Goal: Find specific page/section: Find specific page/section

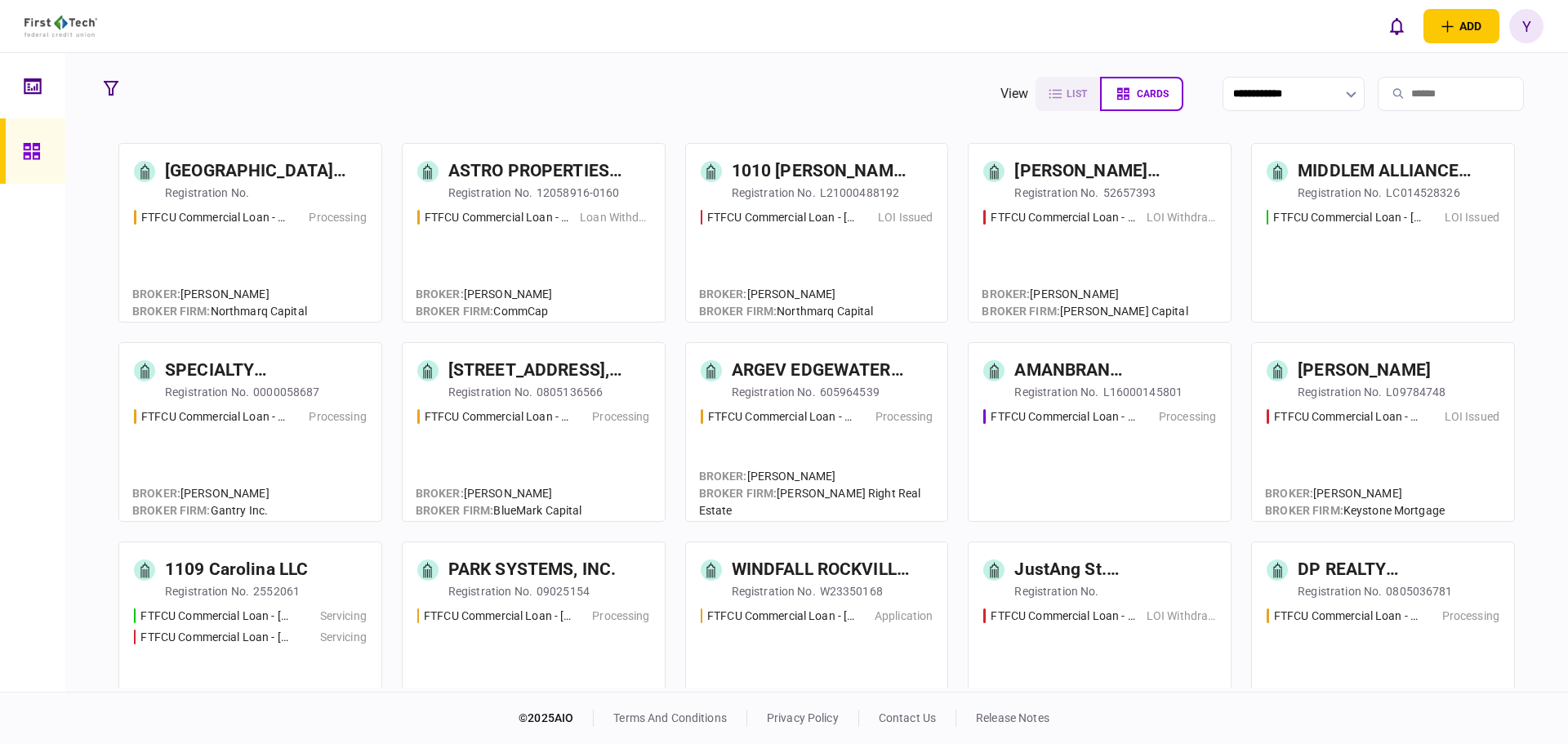
click at [1393, 90] on input "search" at bounding box center [1450, 93] width 146 height 35
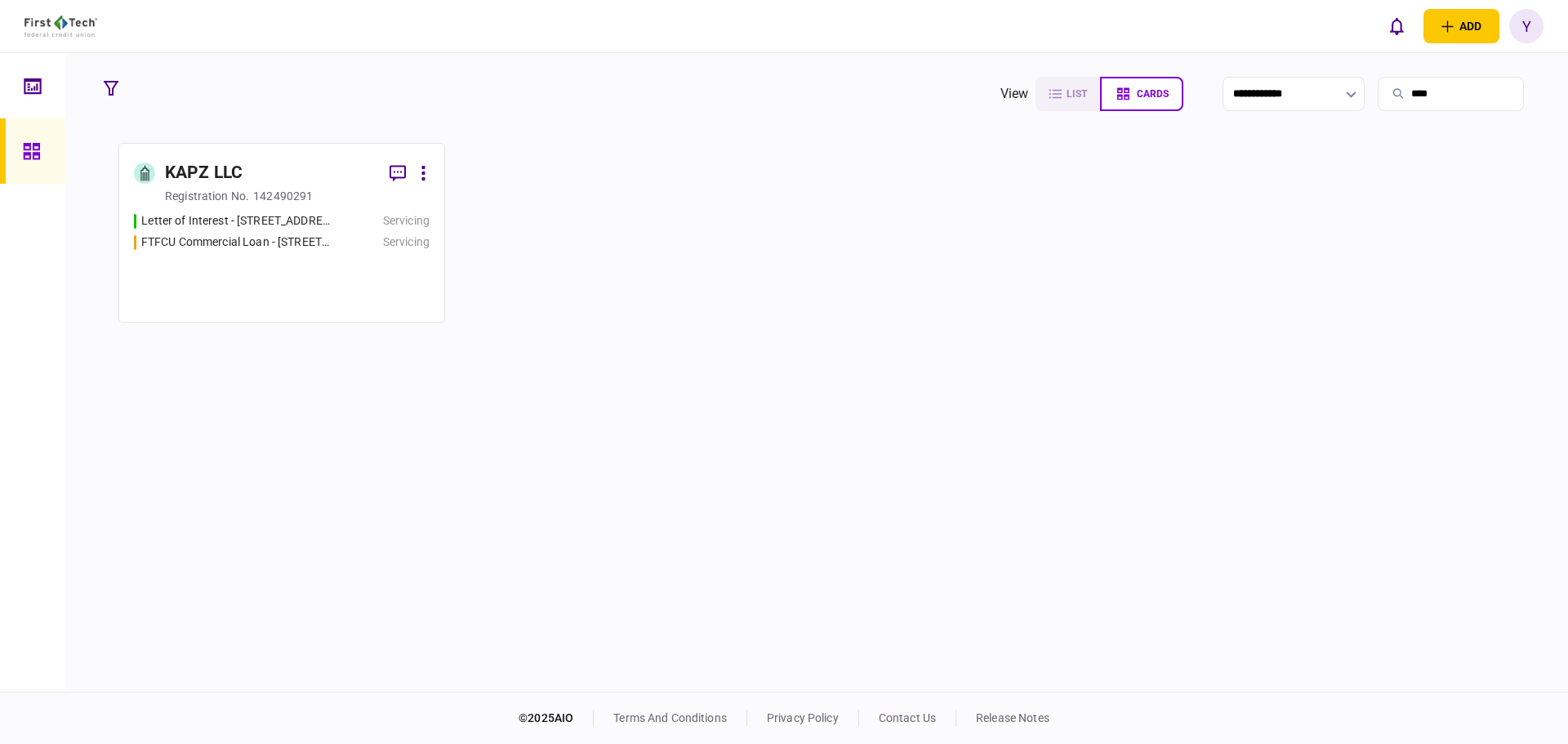
type input "****"
click at [203, 186] on div "KAPZ LLC" at bounding box center [203, 173] width 77 height 26
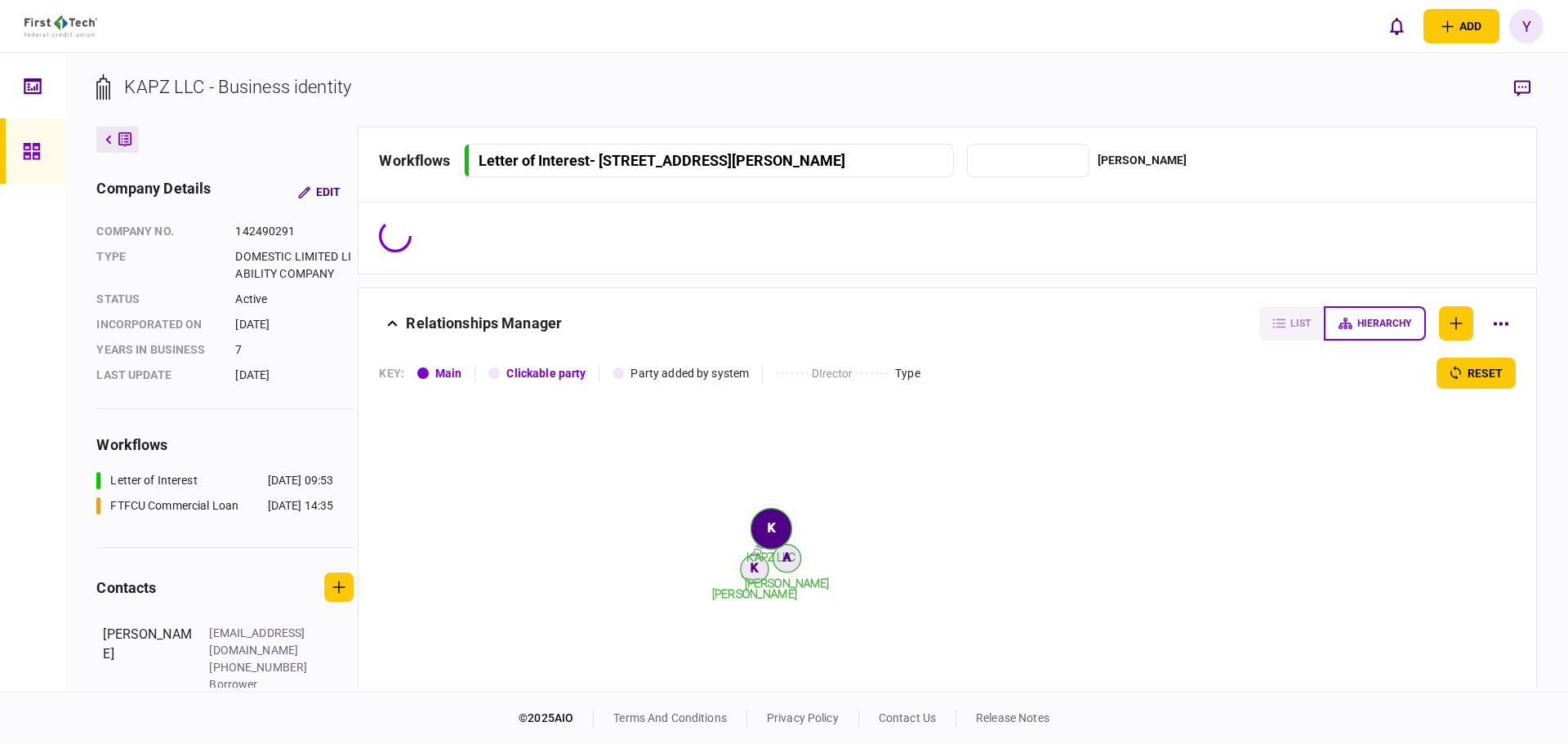
type input "*********"
